Goal: Transaction & Acquisition: Subscribe to service/newsletter

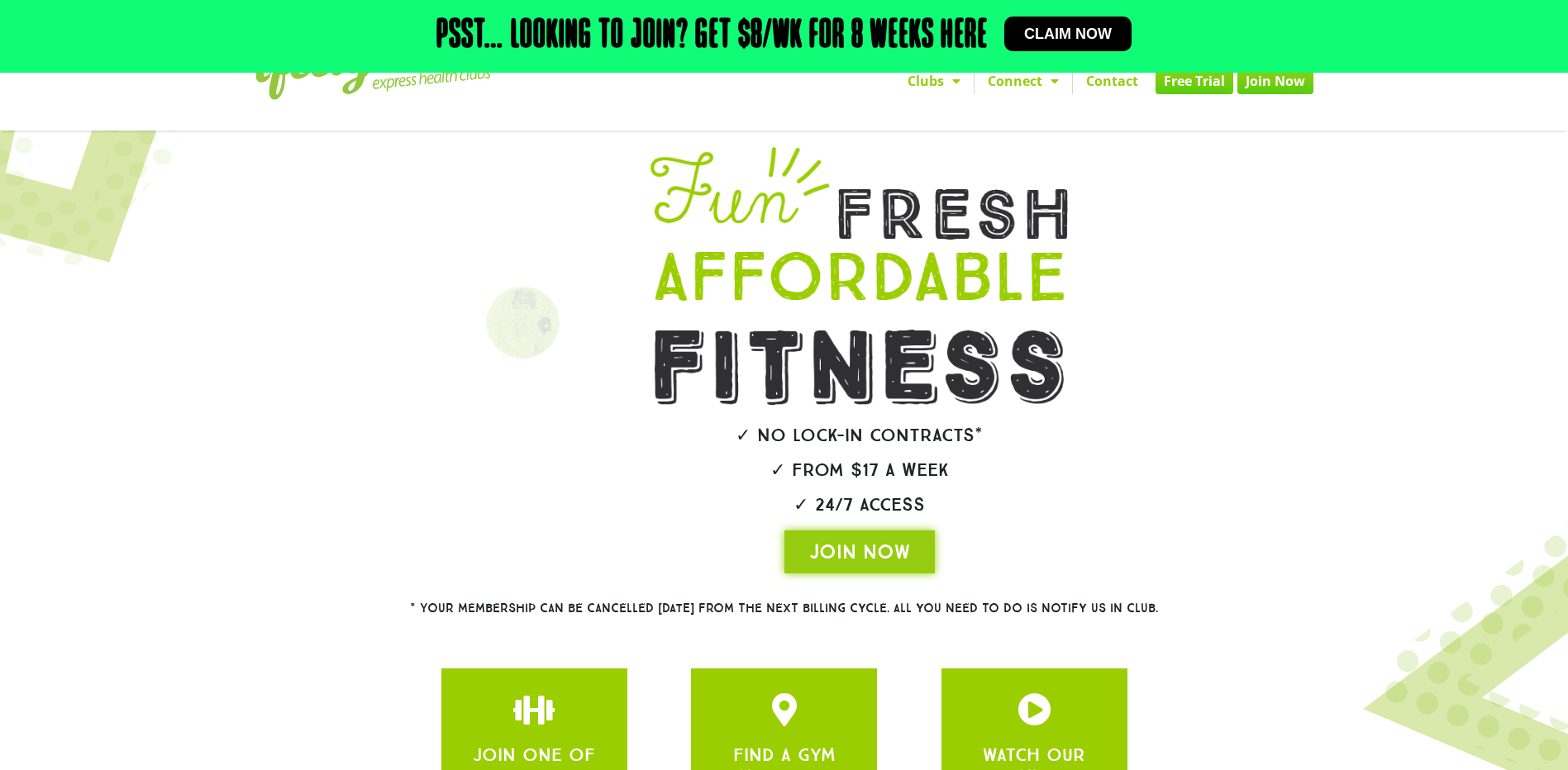
scroll to position [251, 0]
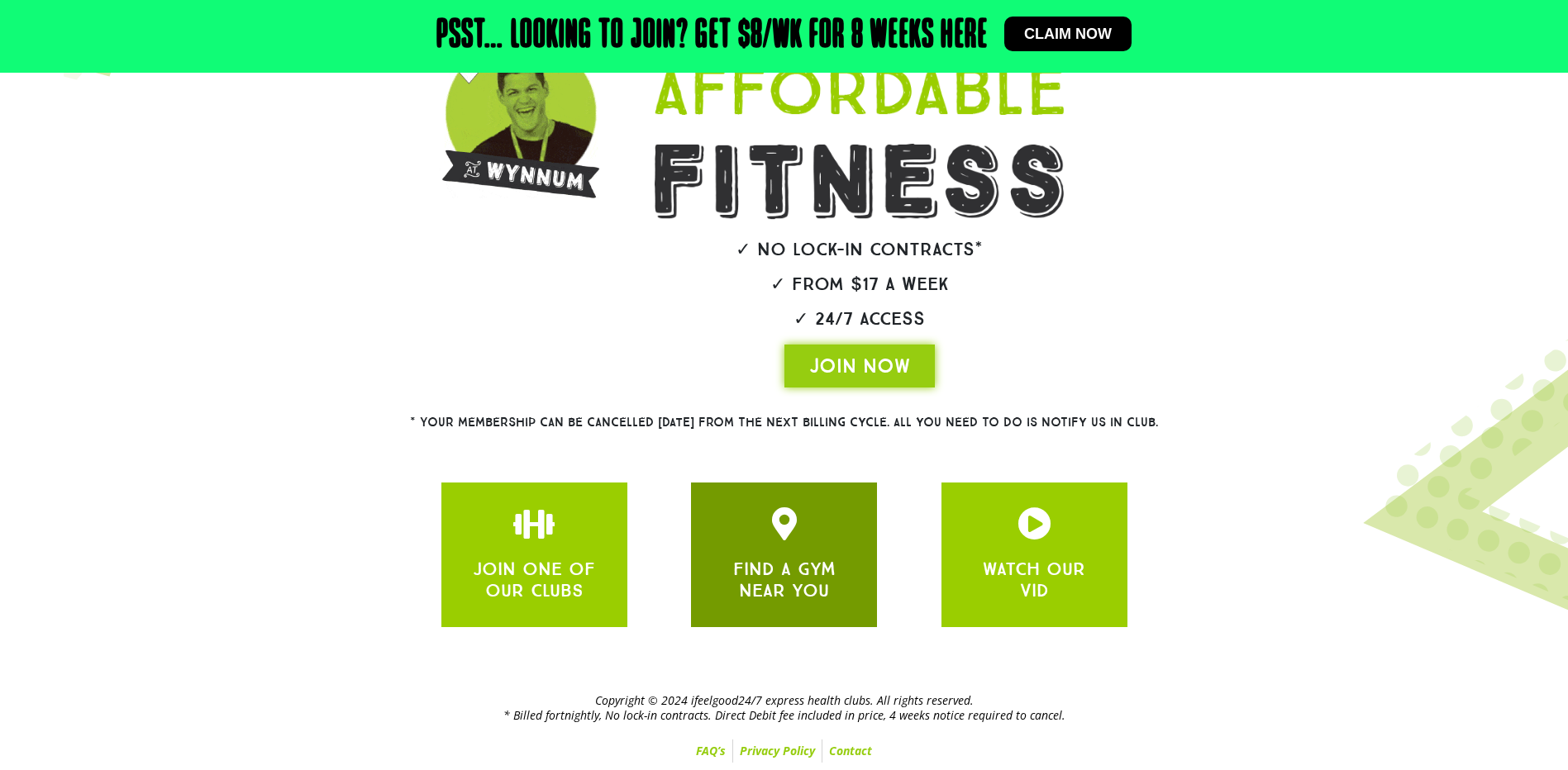
click at [845, 572] on h3 "FIND A GYM NEAR YOU" at bounding box center [783, 580] width 136 height 44
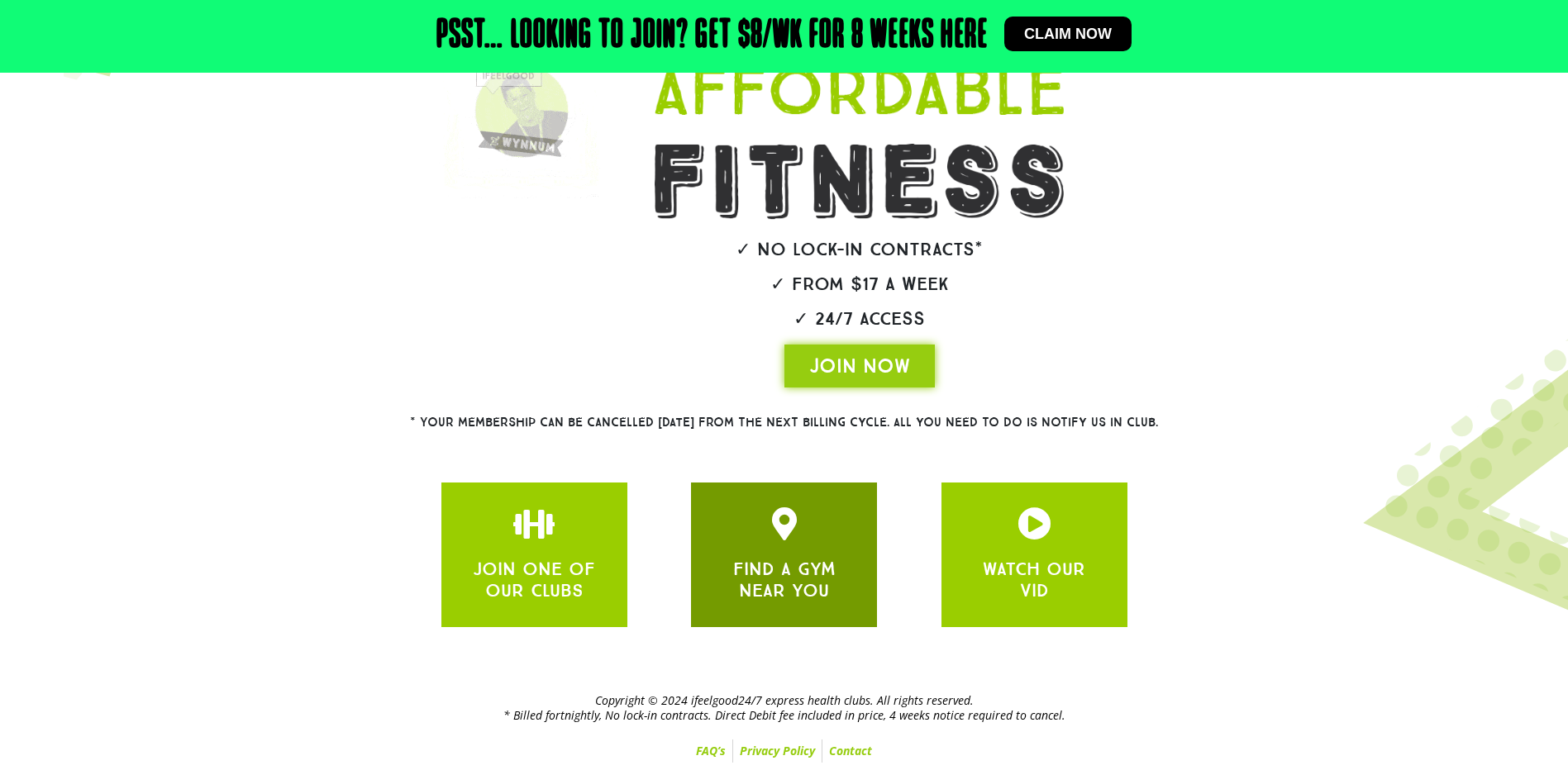
click at [781, 561] on link "FIND A GYM NEAR YOU" at bounding box center [784, 579] width 102 height 44
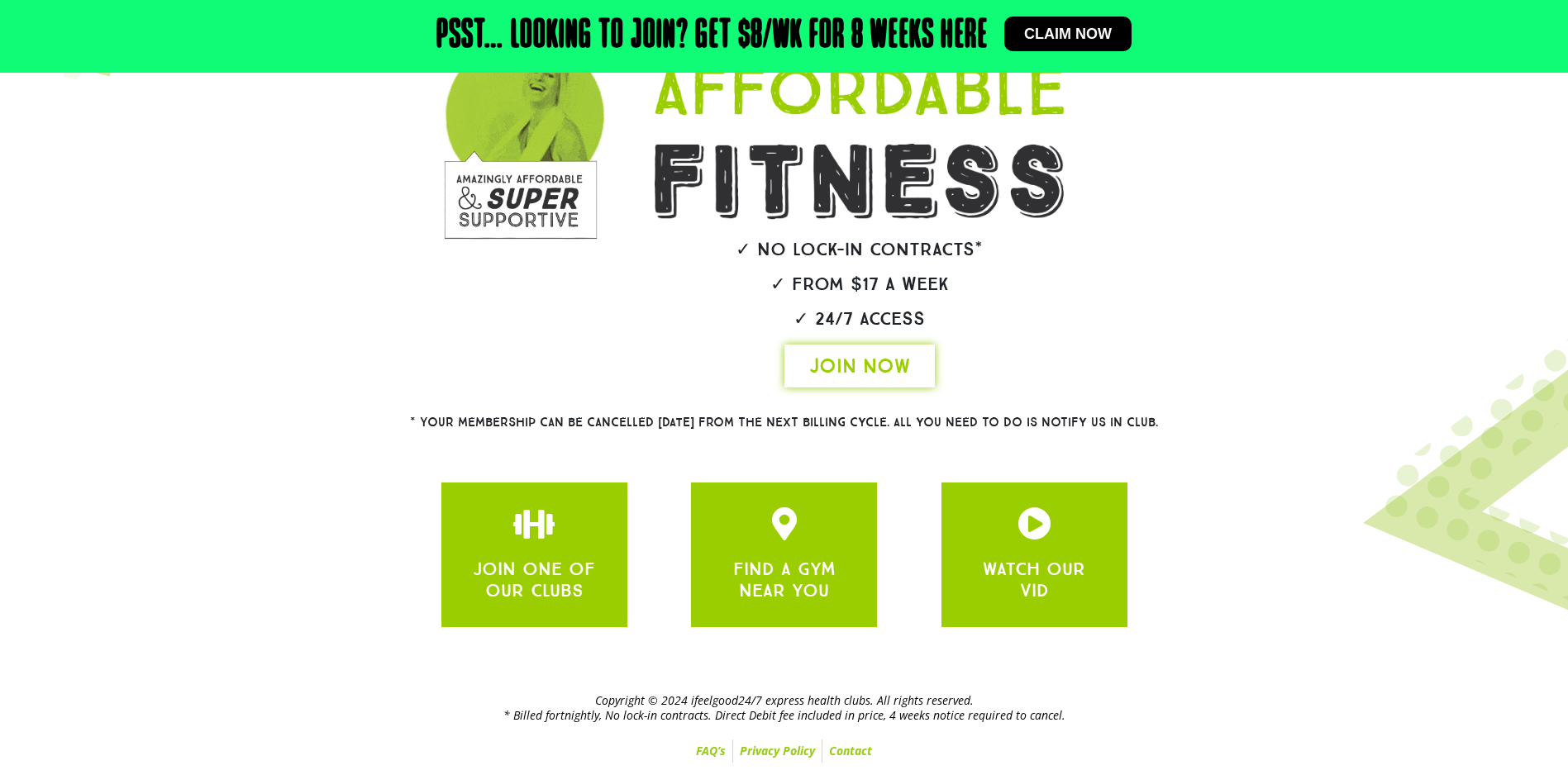
click at [862, 373] on span "JOIN NOW" at bounding box center [860, 366] width 100 height 26
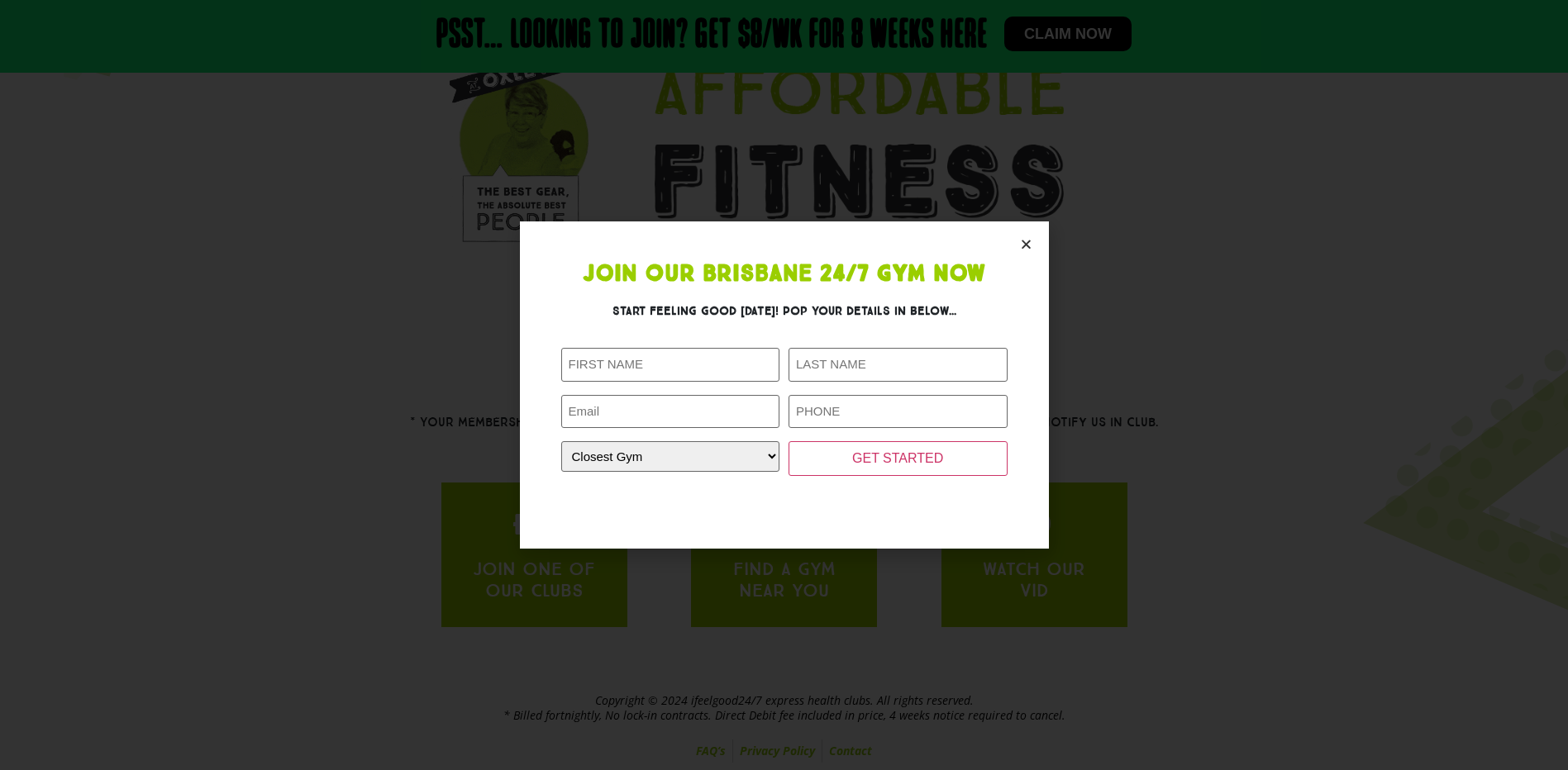
click at [1029, 246] on icon "Close" at bounding box center [1026, 245] width 13 height 13
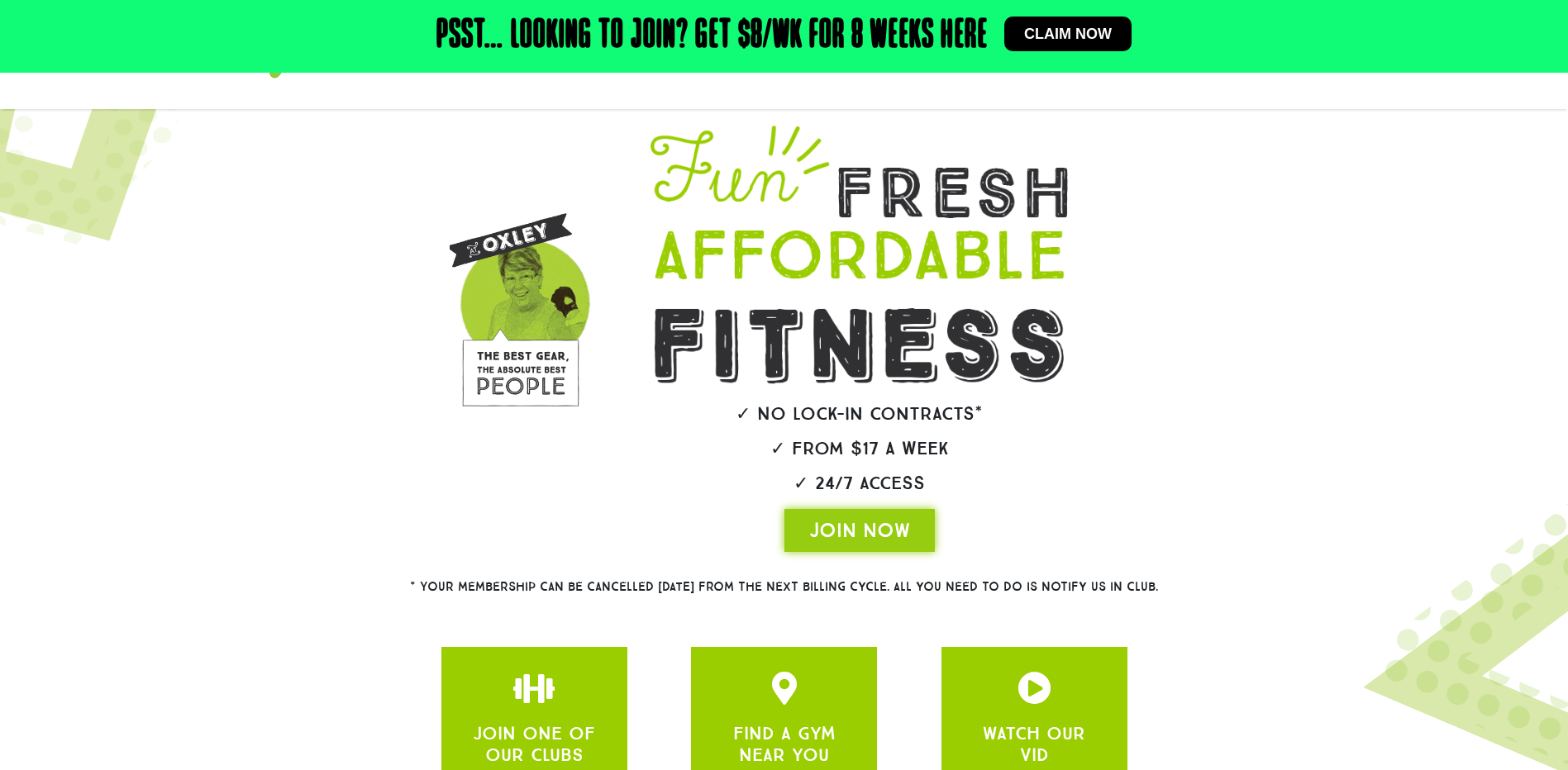
scroll to position [0, 0]
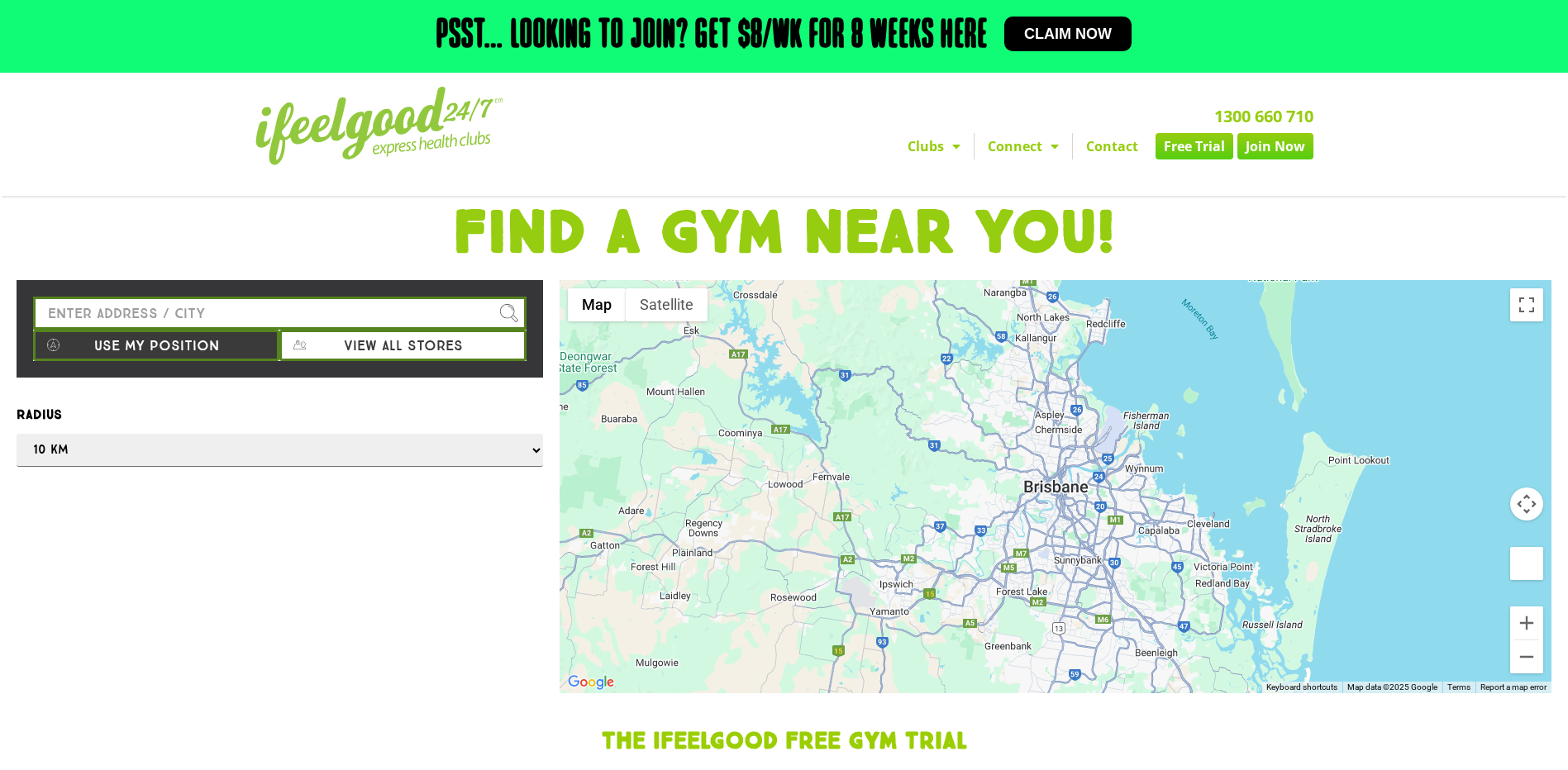
click at [226, 308] on input "Please enter a valid address" at bounding box center [279, 313] width 494 height 33
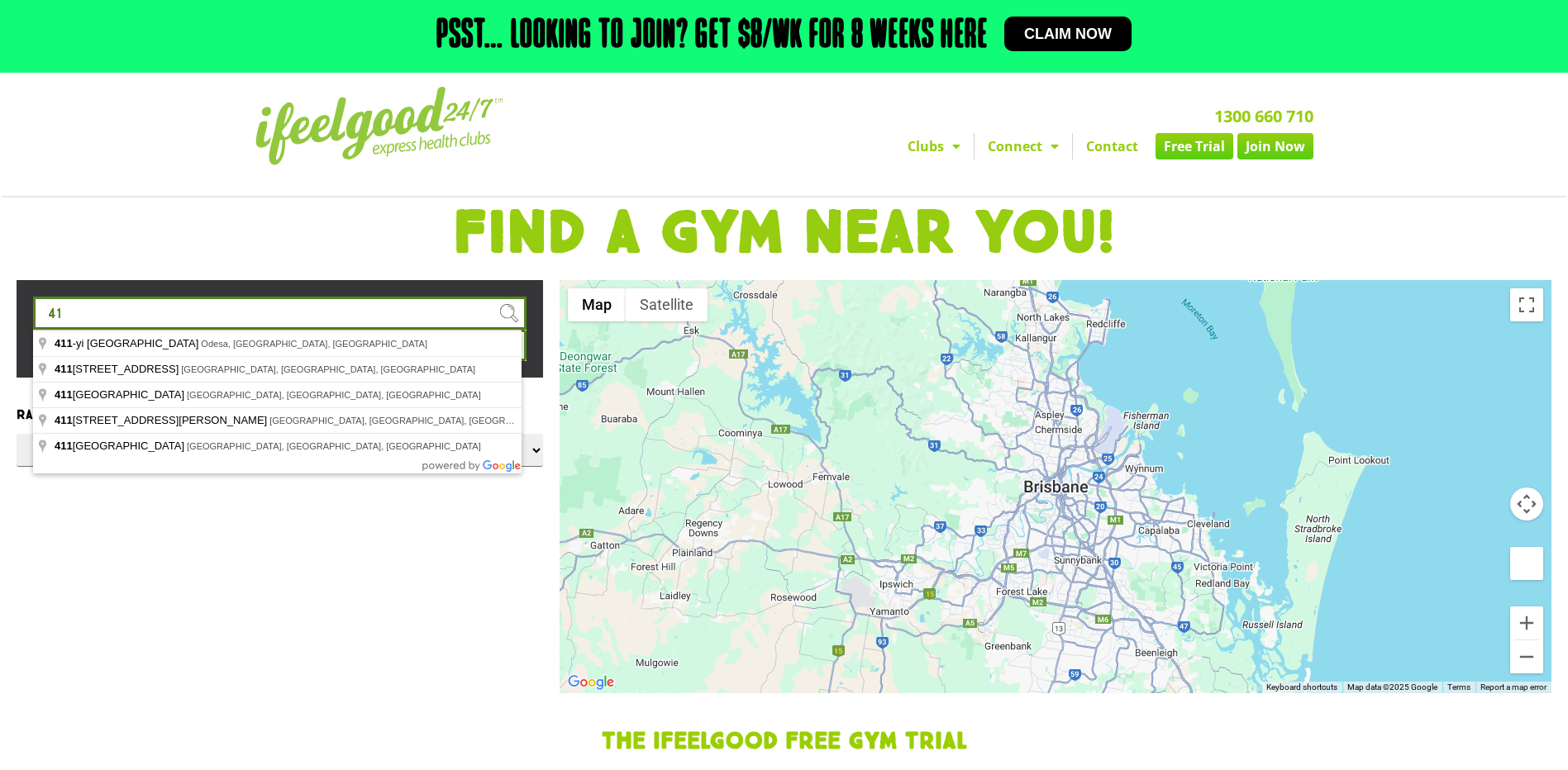
type input "4"
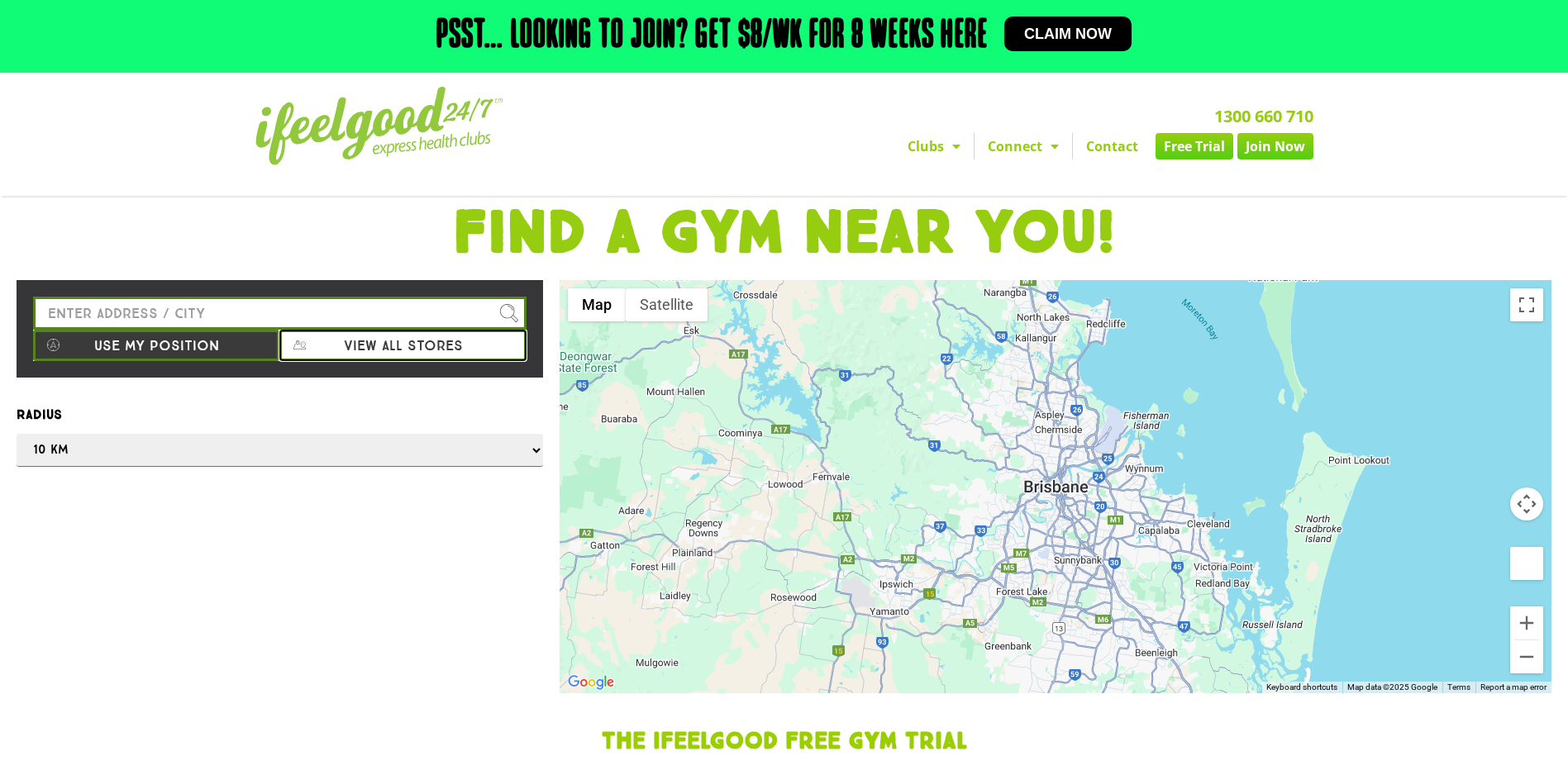
click at [384, 341] on button "View all stores" at bounding box center [402, 345] width 246 height 31
select select "selectall"
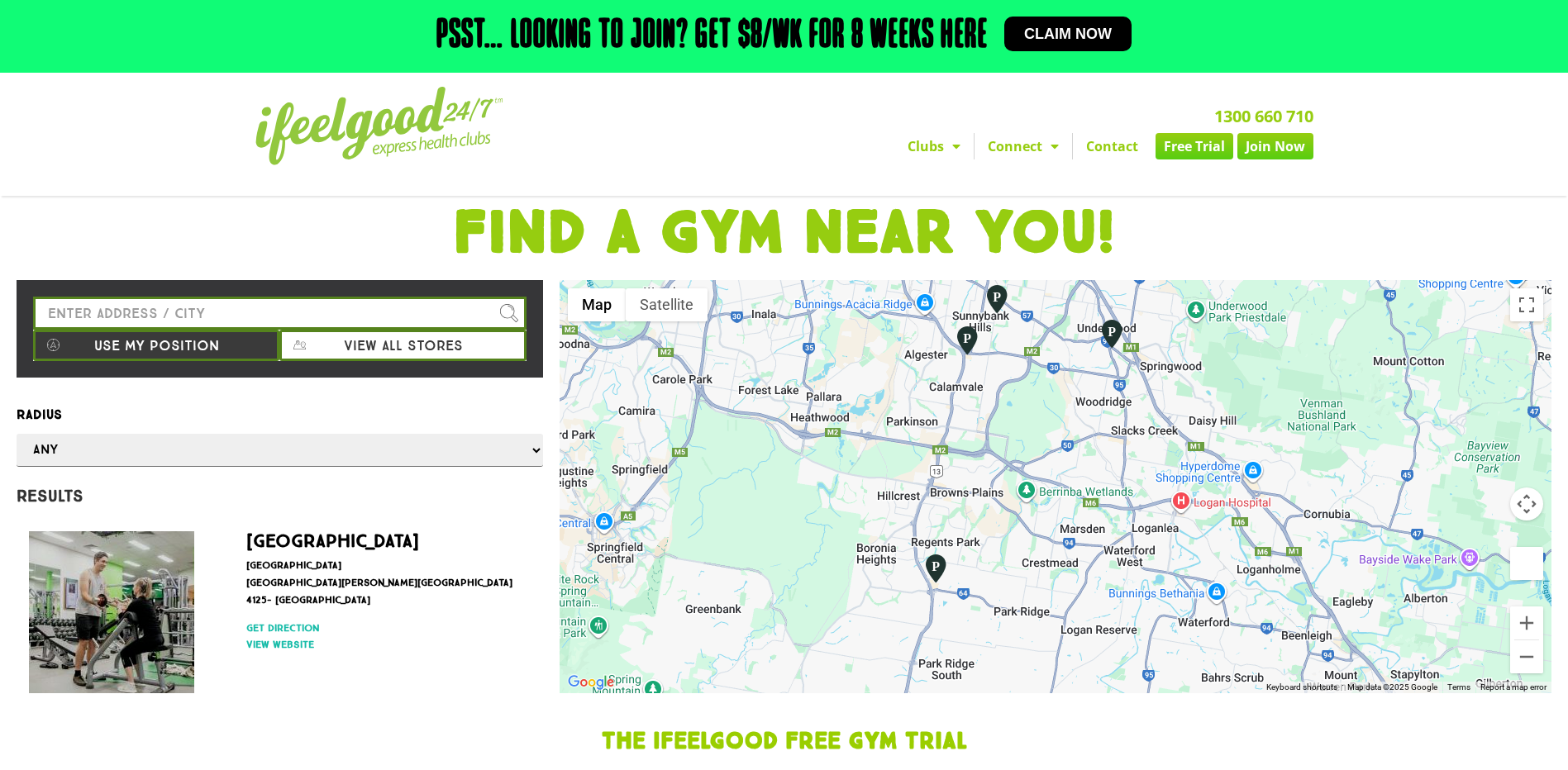
click at [966, 336] on img "Calamvale" at bounding box center [967, 340] width 28 height 31
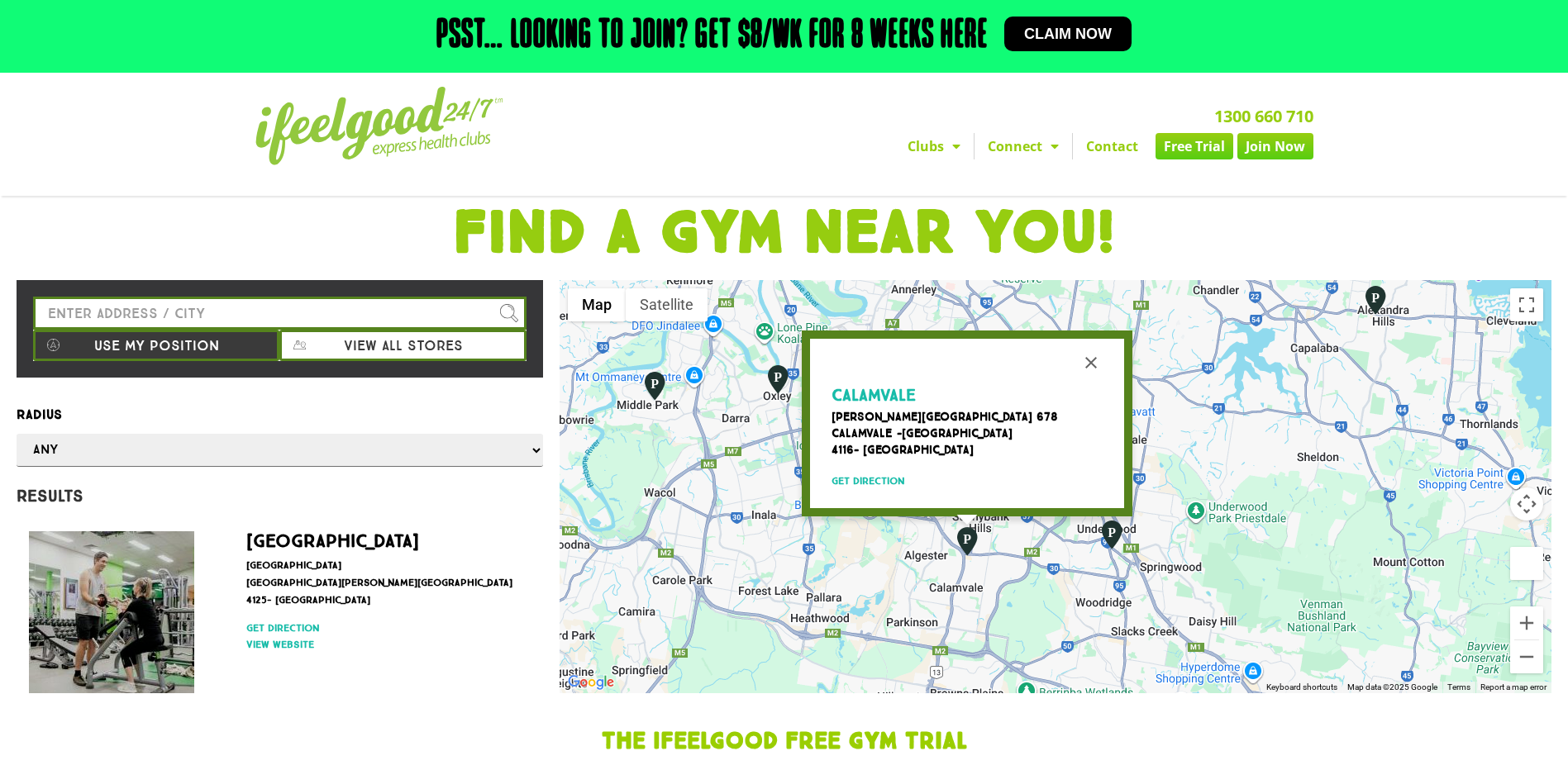
click at [875, 387] on span "Calamvale" at bounding box center [873, 395] width 84 height 20
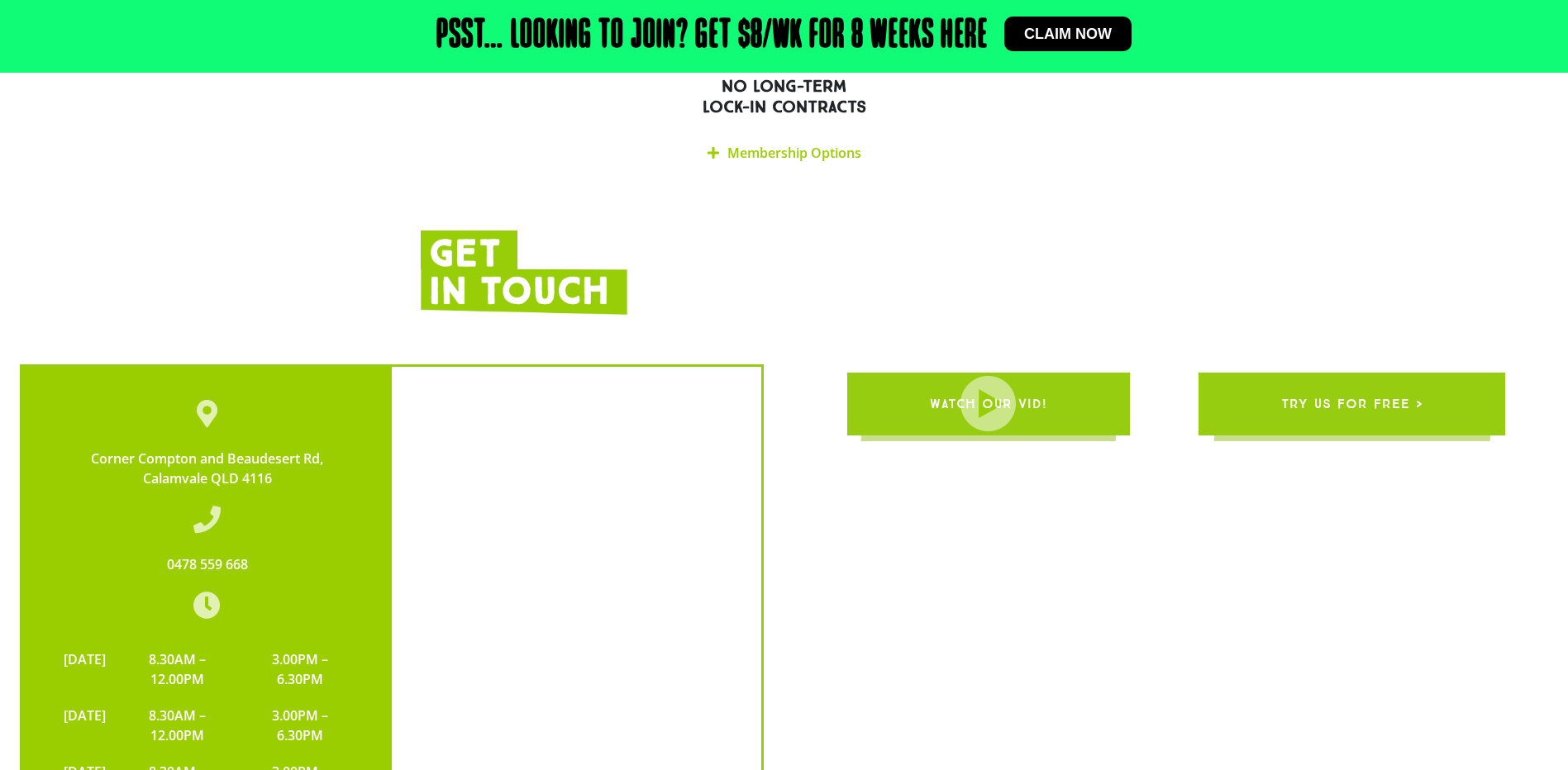
scroll to position [3636, 0]
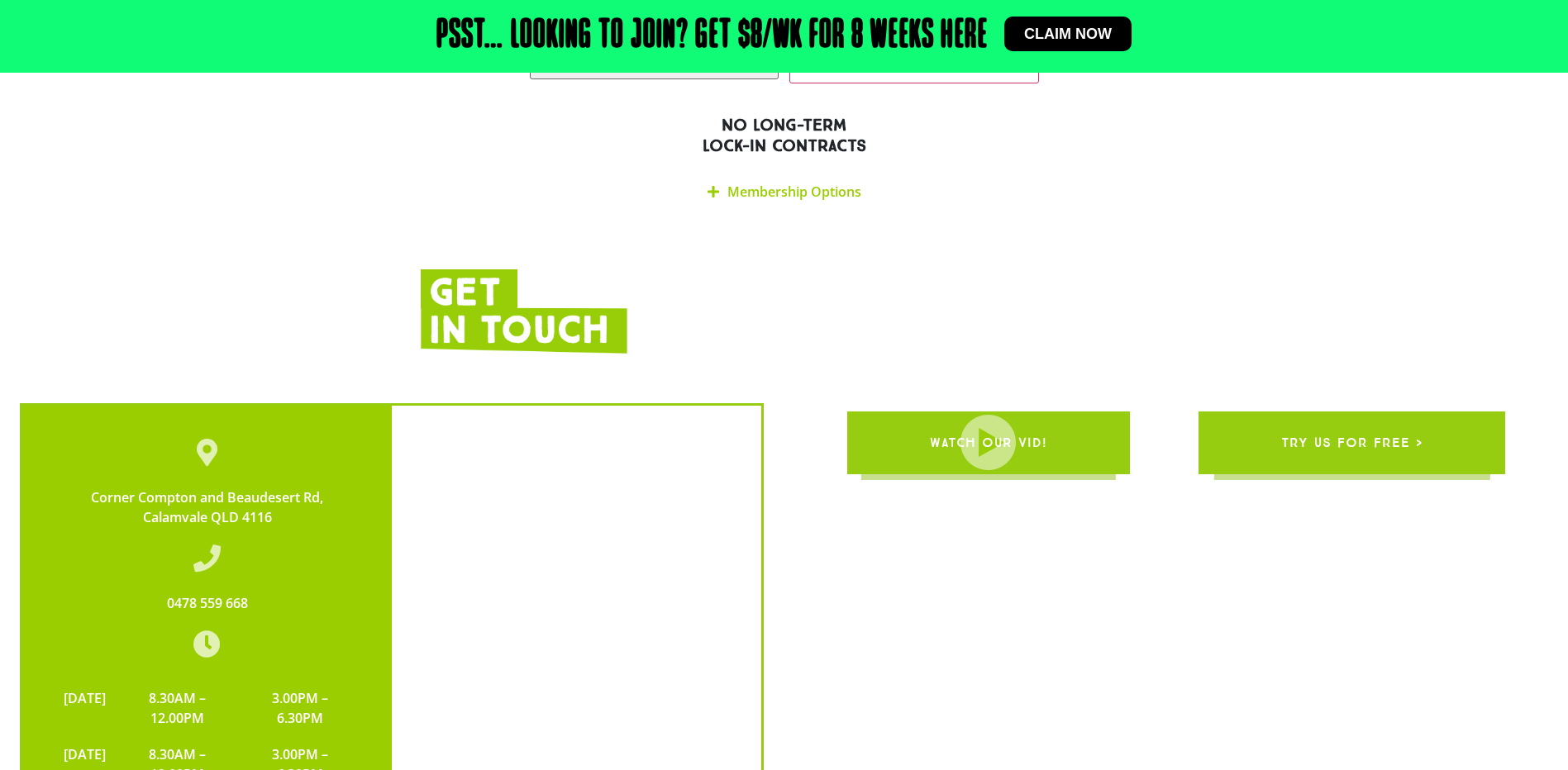
click at [1063, 32] on span "Claim now" at bounding box center [1068, 34] width 88 height 15
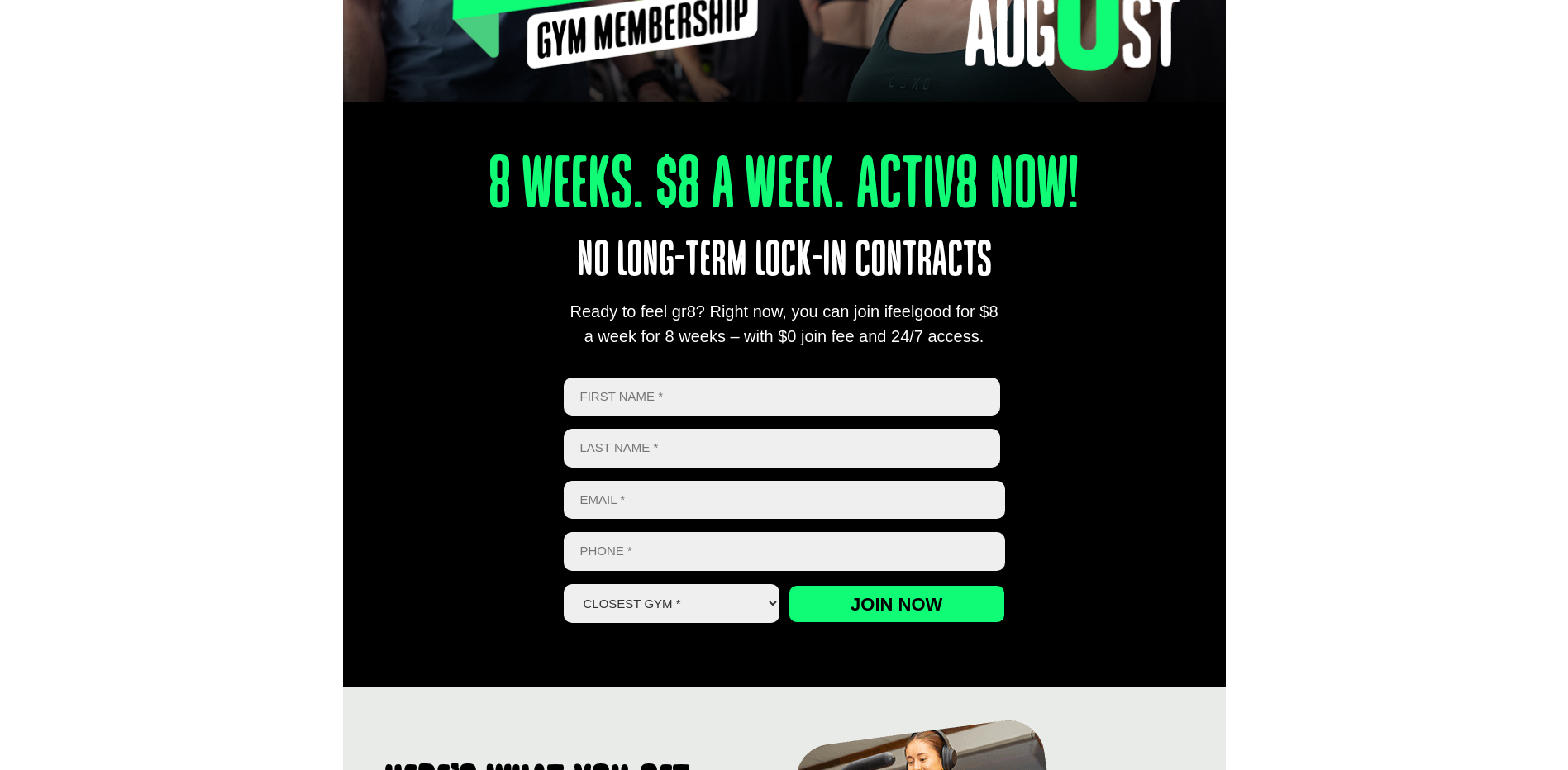
scroll to position [495, 0]
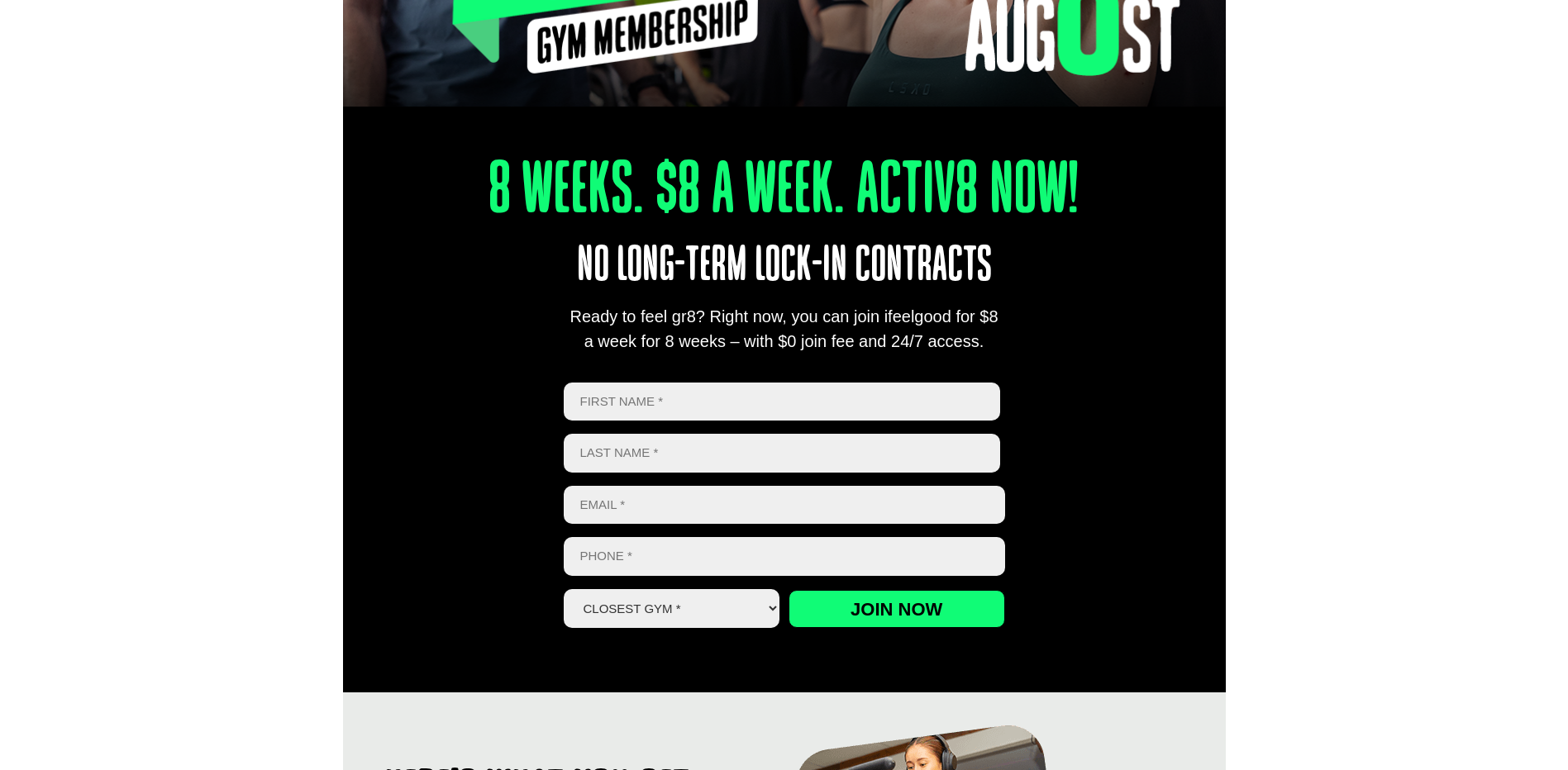
click at [771, 609] on select "Closest Gym * Alexandra Hills Calamvale Coopers Plains Middle Park Oxley Park R…" at bounding box center [672, 609] width 216 height 39
select select "Calamvale"
click at [564, 589] on select "Closest Gym * Alexandra Hills Calamvale Coopers Plains Middle Park Oxley Park R…" at bounding box center [672, 609] width 216 height 39
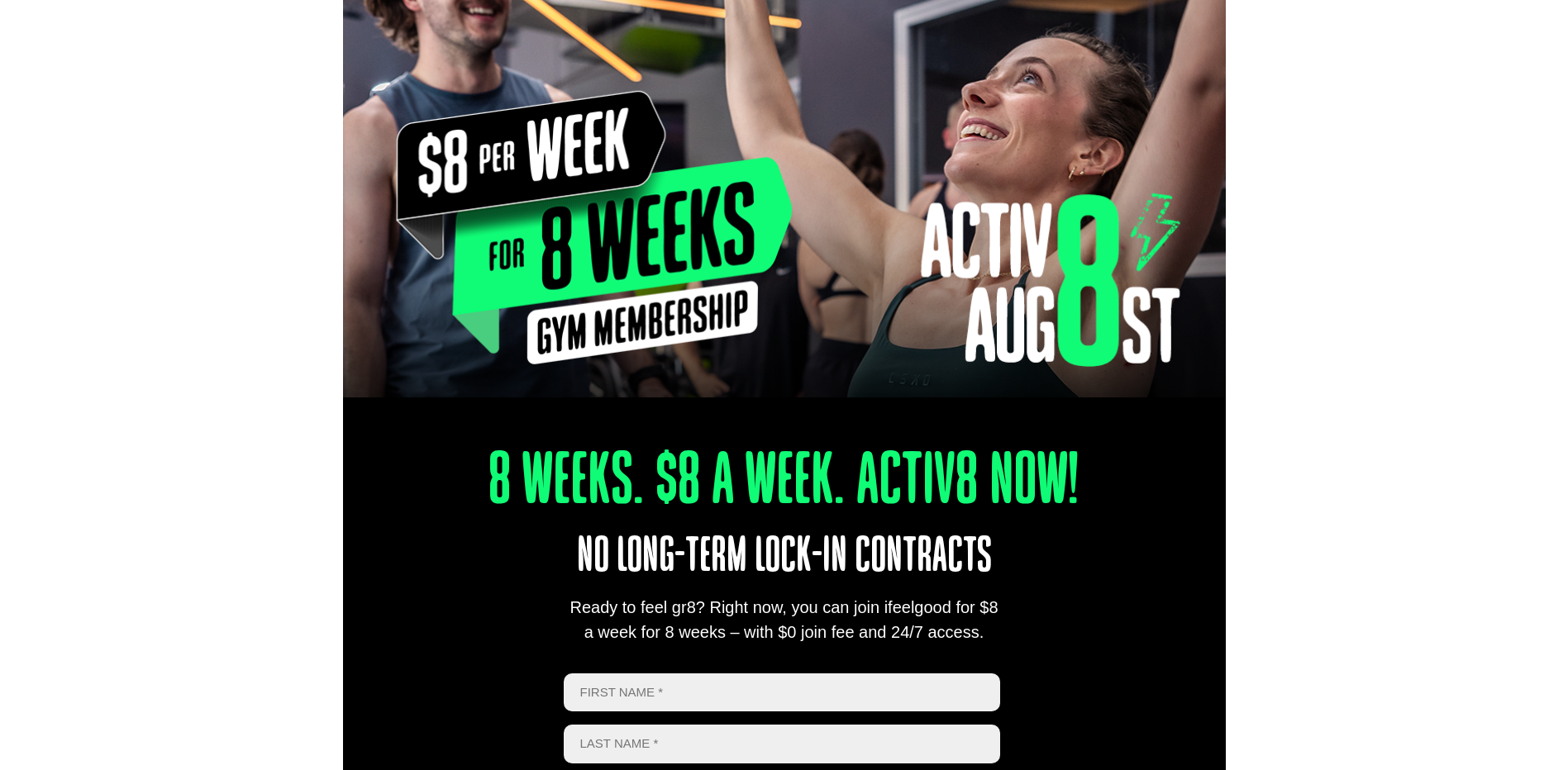
scroll to position [0, 0]
